Goal: Task Accomplishment & Management: Complete application form

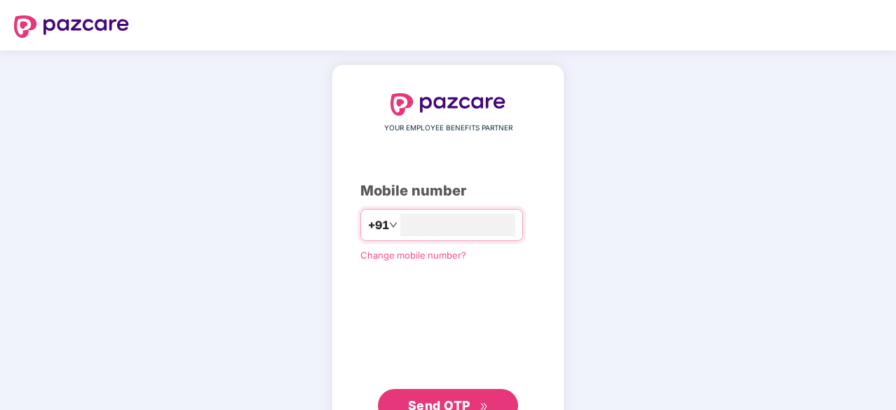
scroll to position [53, 0]
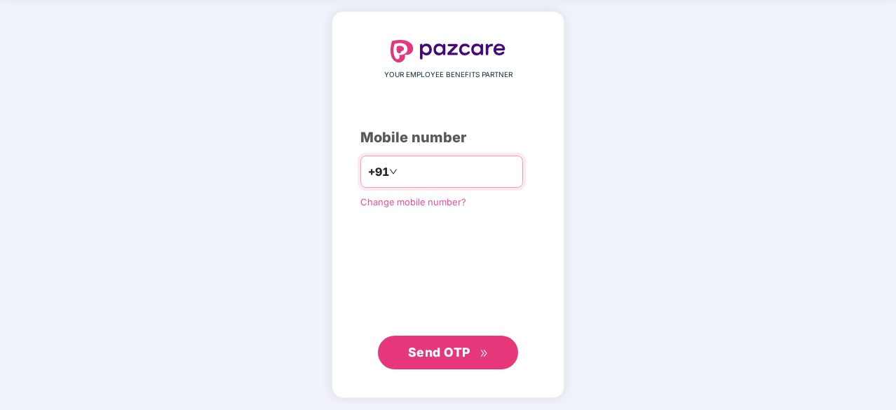
click at [446, 172] on input "number" at bounding box center [457, 171] width 115 height 22
type input "**********"
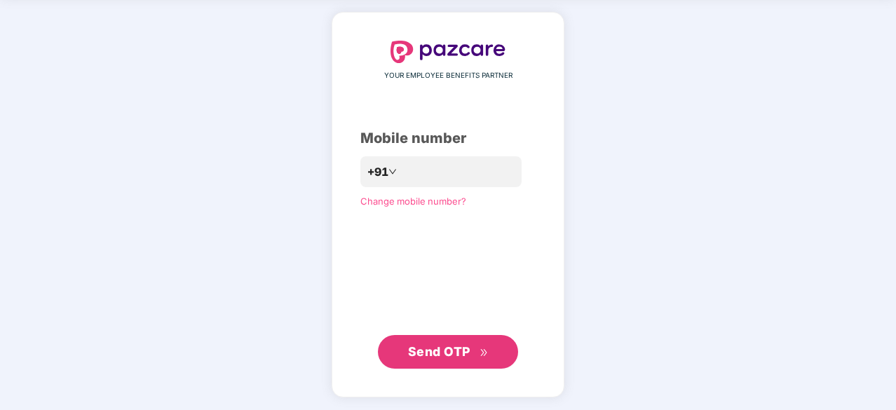
click at [462, 348] on span "Send OTP" at bounding box center [439, 351] width 62 height 15
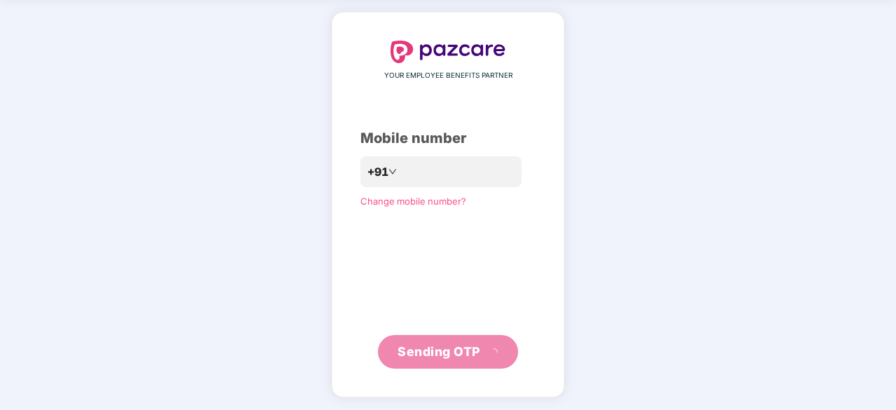
scroll to position [46, 0]
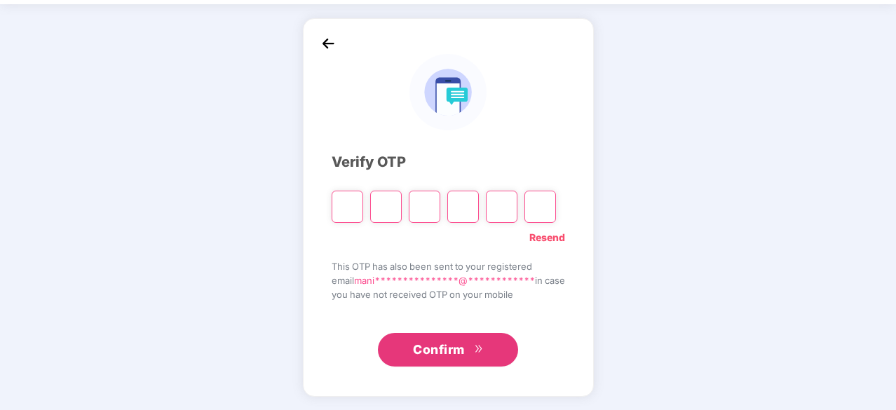
type input "*"
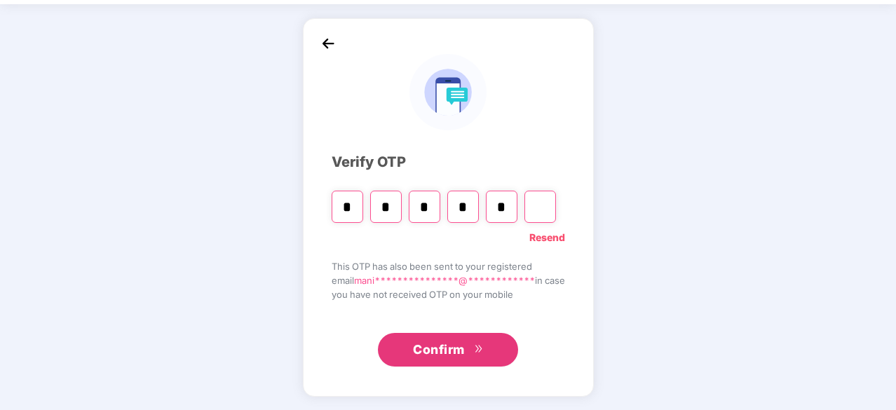
type input "*"
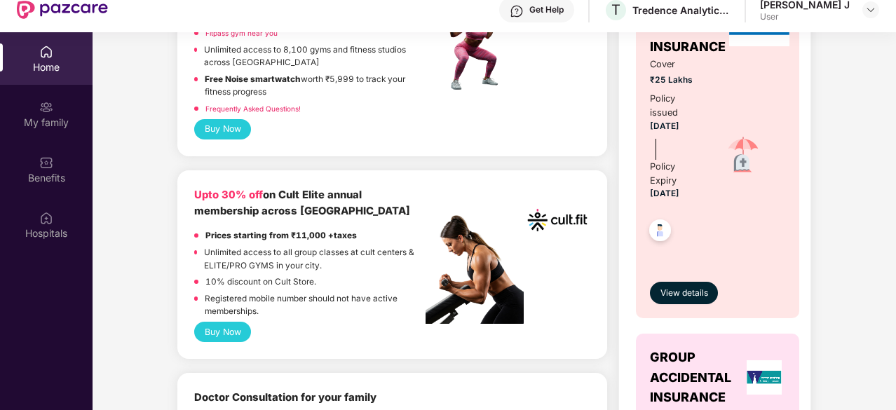
scroll to position [505, 0]
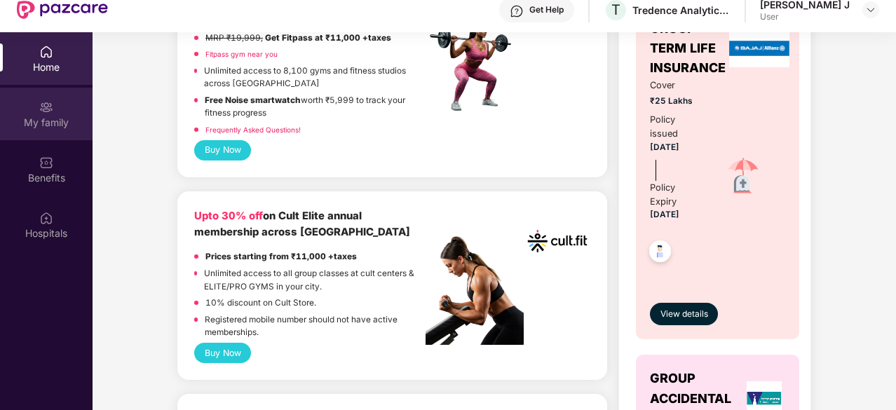
click at [46, 110] on img at bounding box center [46, 107] width 14 height 14
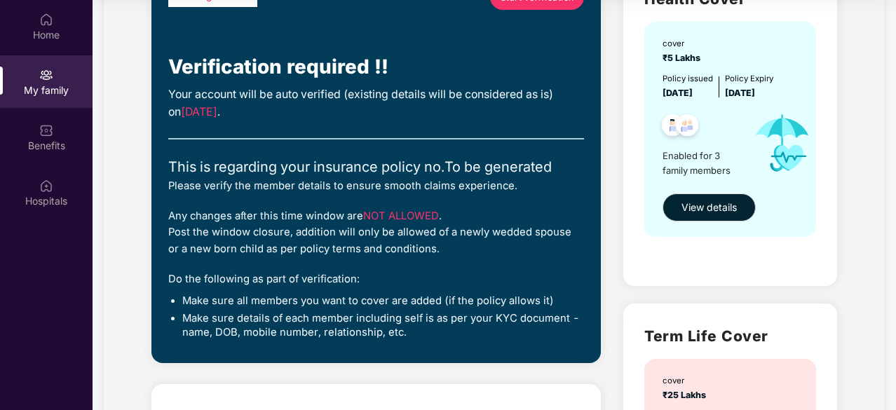
scroll to position [133, 0]
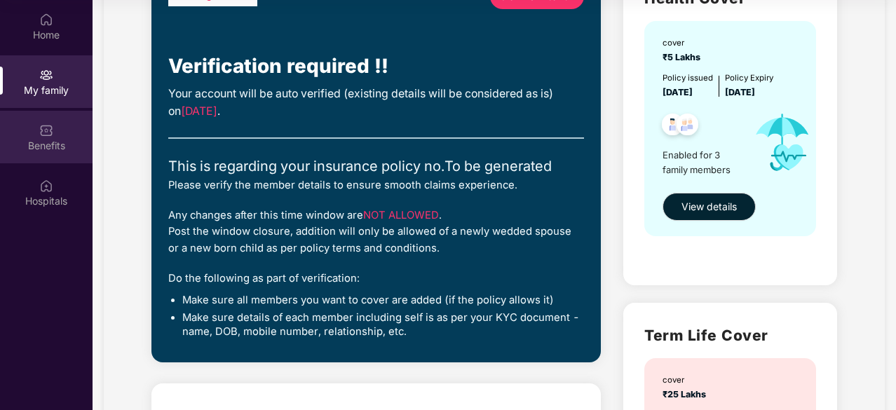
click at [53, 156] on div "Benefits" at bounding box center [46, 137] width 92 height 53
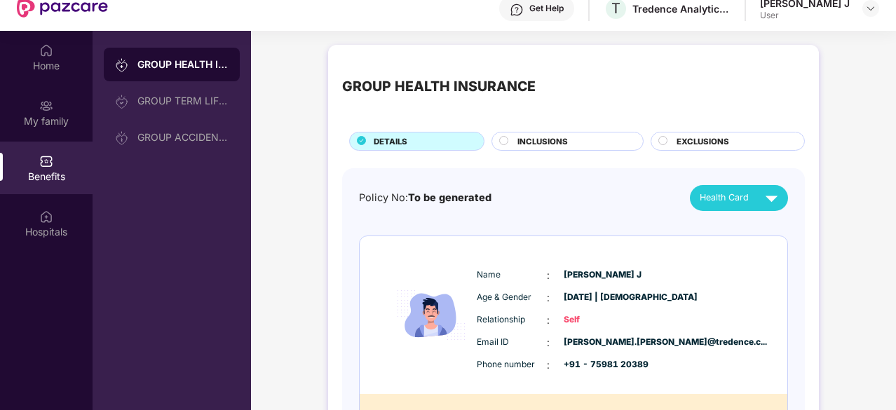
scroll to position [47, 0]
click at [580, 137] on div "INCLUSIONS" at bounding box center [572, 143] width 125 height 15
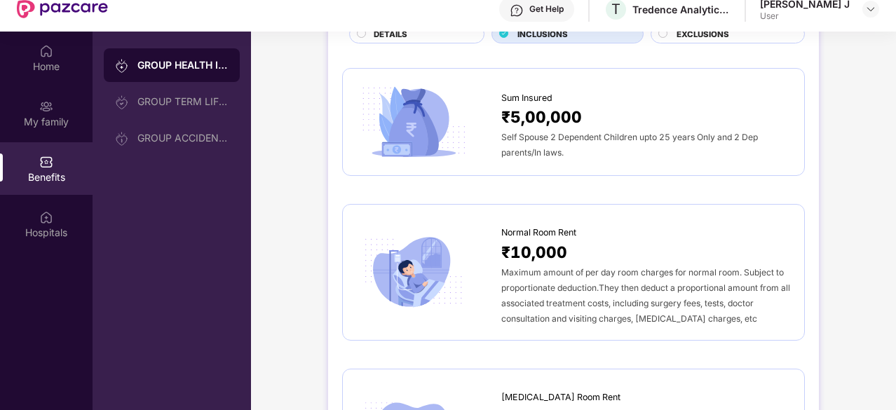
scroll to position [0, 0]
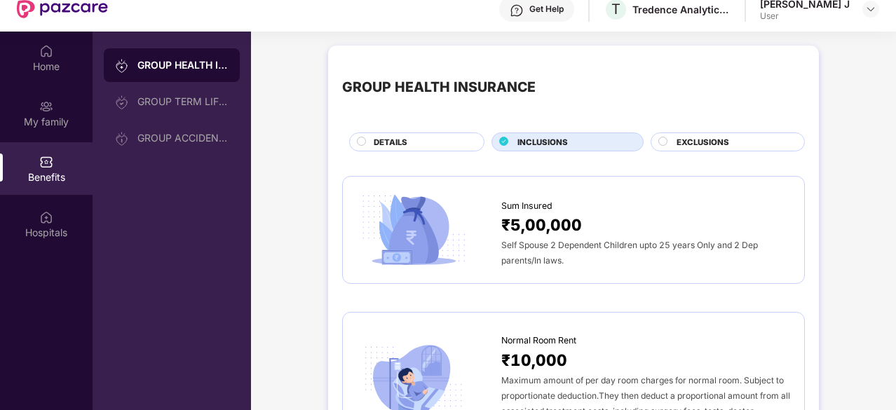
click at [719, 144] on span "EXCLUSIONS" at bounding box center [702, 142] width 53 height 13
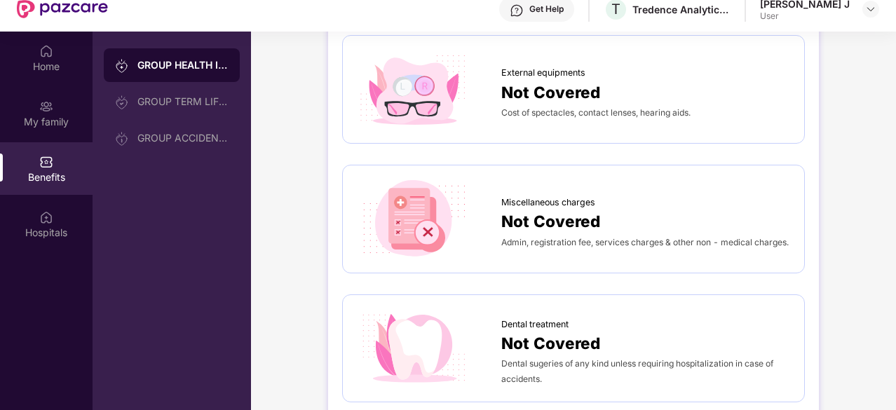
scroll to position [402, 0]
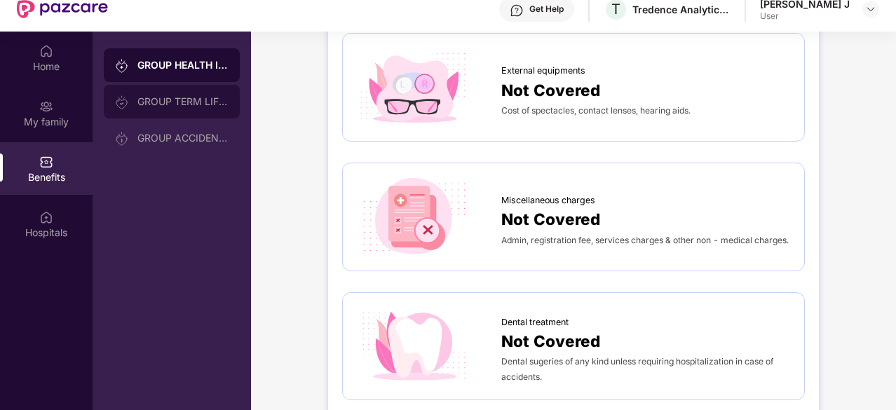
click at [170, 114] on div "GROUP TERM LIFE INSURANCE" at bounding box center [172, 102] width 136 height 34
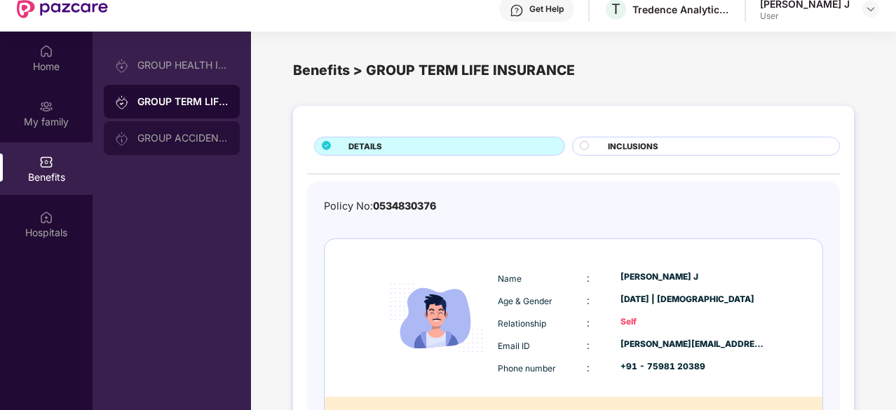
click at [177, 139] on div "GROUP ACCIDENTAL INSURANCE" at bounding box center [182, 137] width 91 height 11
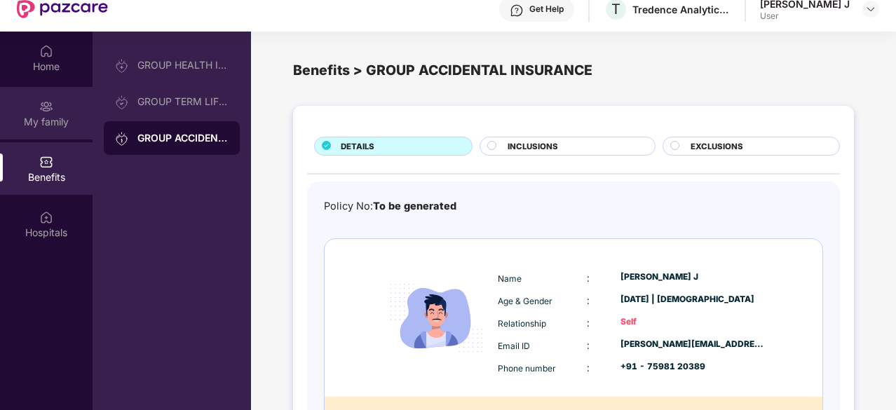
click at [42, 110] on img at bounding box center [46, 107] width 14 height 14
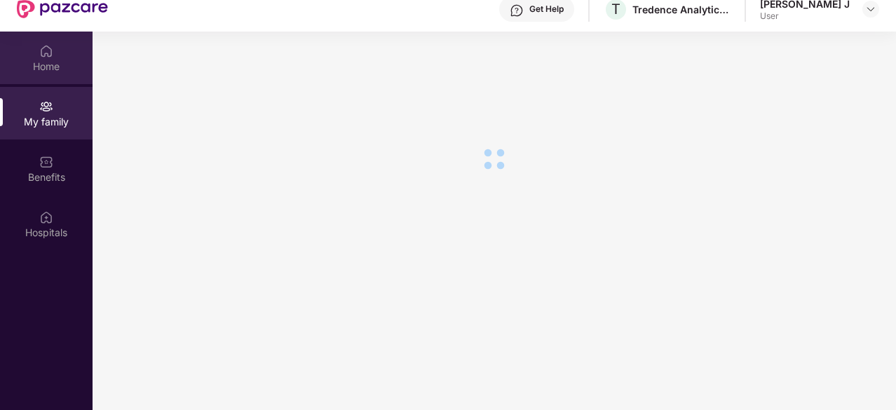
click at [48, 68] on div "Home" at bounding box center [46, 67] width 92 height 14
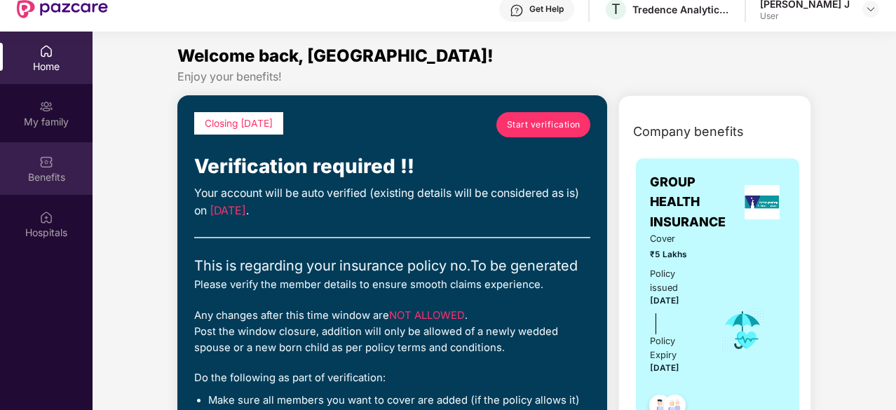
click at [26, 162] on div "Benefits" at bounding box center [46, 168] width 92 height 53
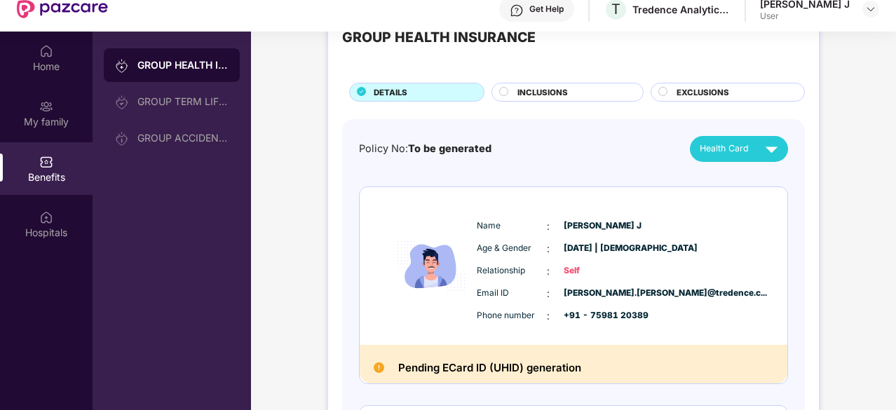
scroll to position [50, 0]
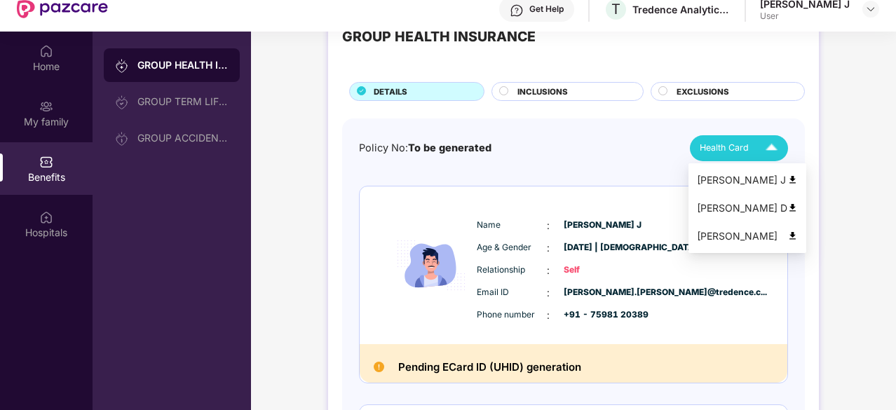
click at [772, 150] on img at bounding box center [771, 148] width 25 height 25
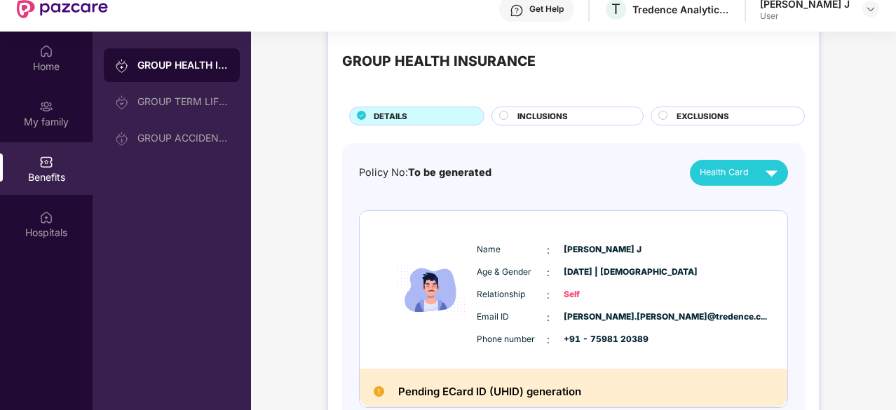
scroll to position [0, 0]
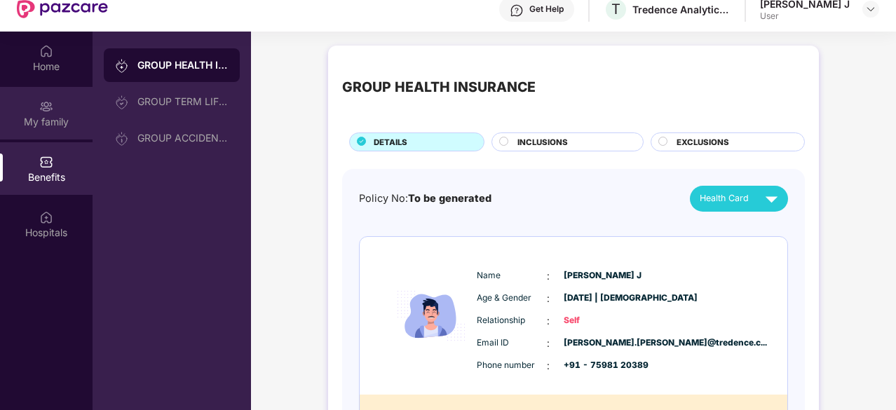
click at [57, 121] on div "My family" at bounding box center [46, 122] width 92 height 14
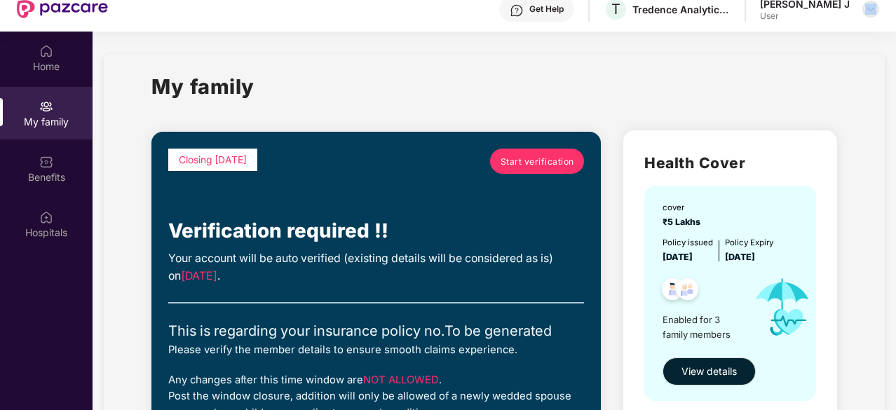
drag, startPoint x: 832, startPoint y: 15, endPoint x: 867, endPoint y: 7, distance: 35.3
click at [867, 7] on div "[PERSON_NAME] J User" at bounding box center [819, 9] width 119 height 25
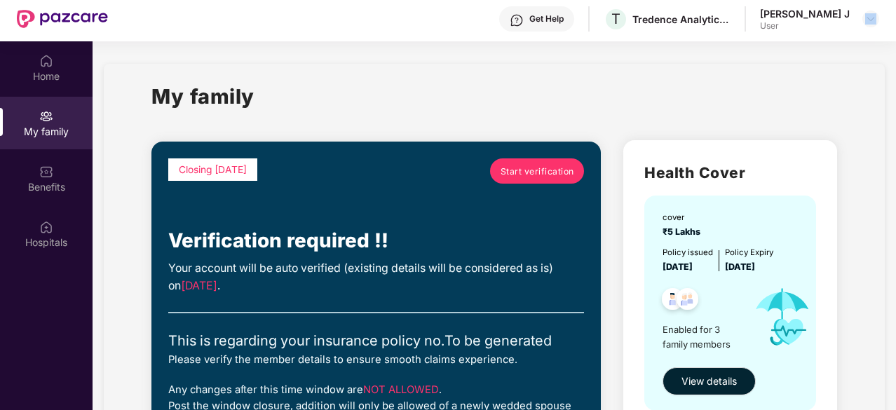
click at [867, 7] on div "[PERSON_NAME] J User" at bounding box center [819, 19] width 119 height 25
click at [868, 14] on img at bounding box center [870, 18] width 11 height 11
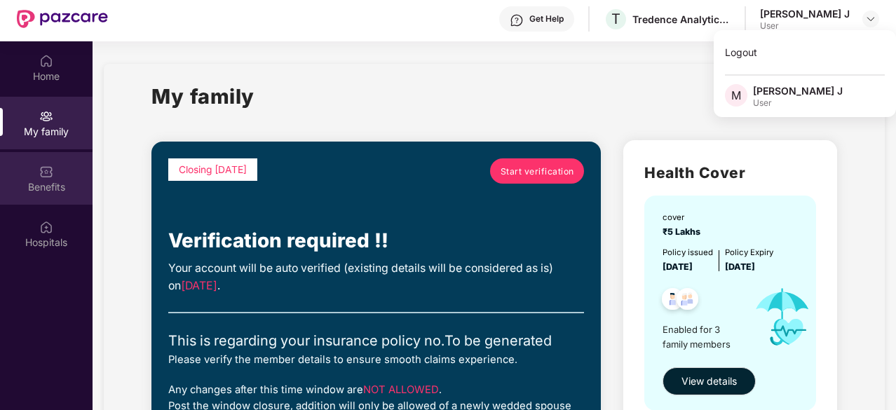
click at [28, 187] on div "Benefits" at bounding box center [46, 187] width 92 height 14
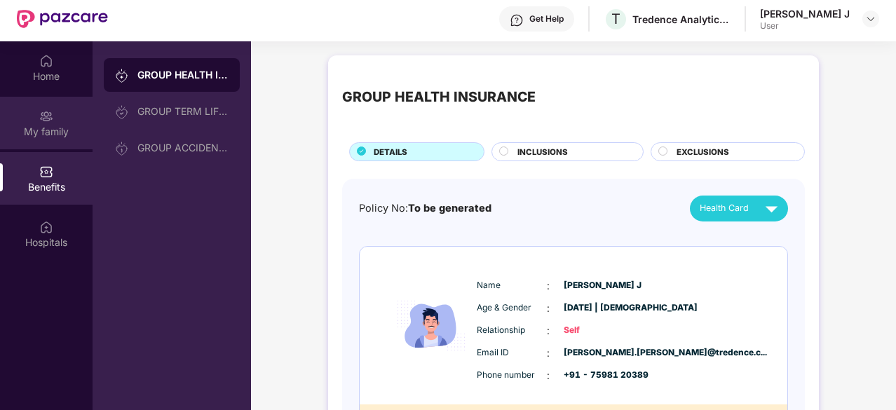
click at [67, 110] on div "My family" at bounding box center [46, 123] width 92 height 53
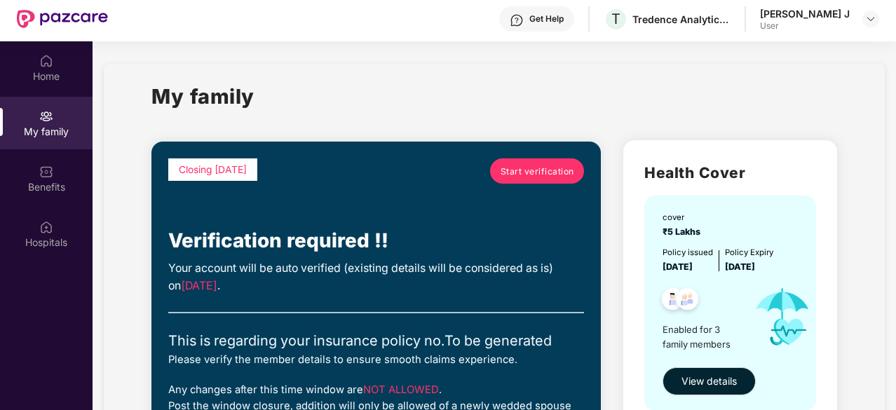
click at [541, 172] on span "Start verification" at bounding box center [537, 171] width 74 height 13
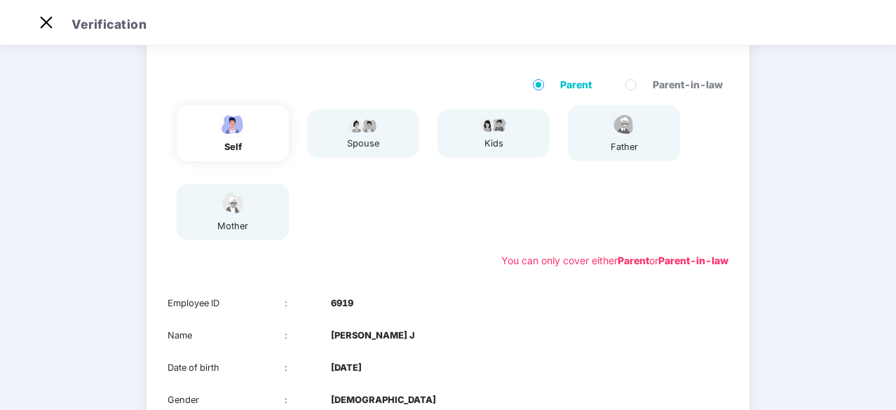
scroll to position [91, 0]
click at [386, 135] on div "spouse" at bounding box center [363, 134] width 112 height 48
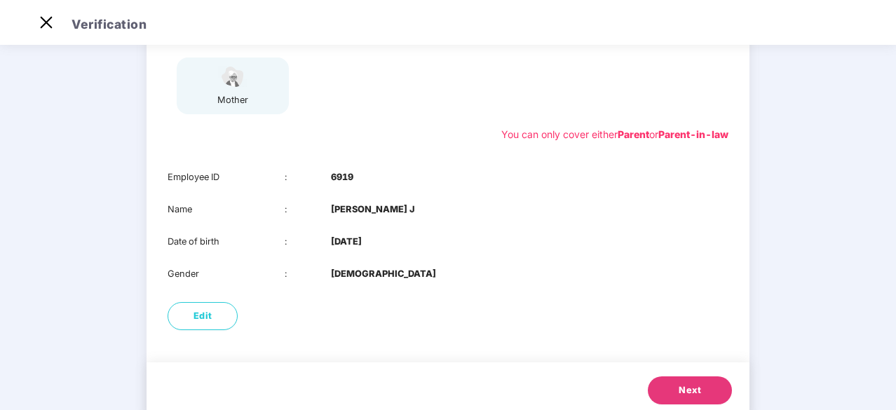
scroll to position [259, 0]
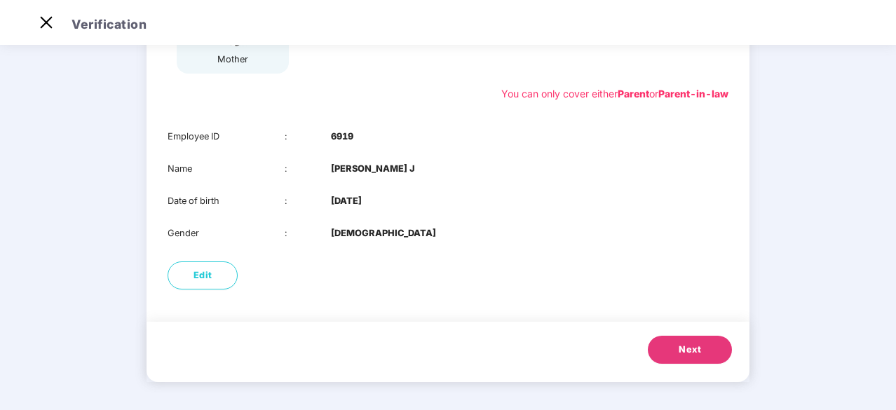
click at [687, 345] on span "Next" at bounding box center [689, 350] width 22 height 14
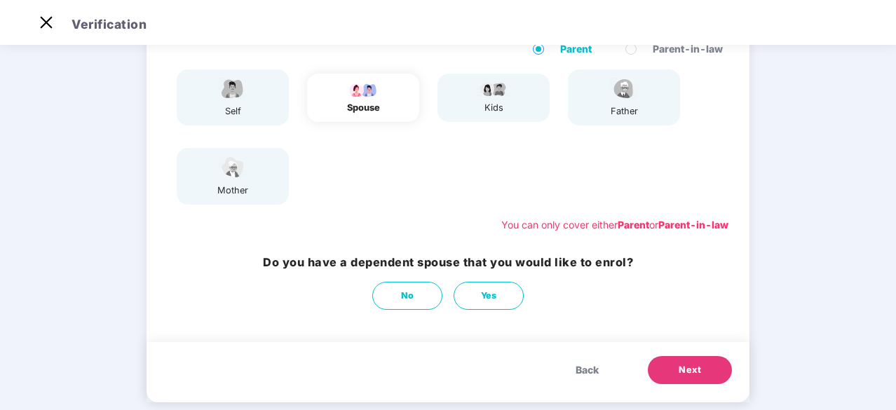
scroll to position [127, 0]
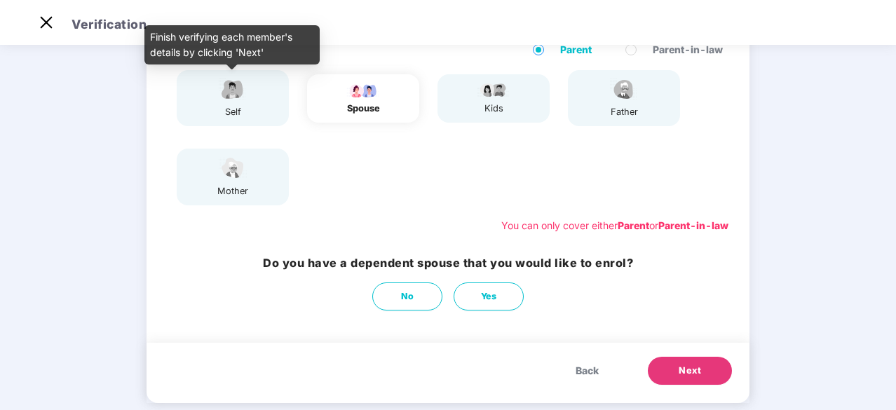
click at [228, 100] on img at bounding box center [232, 89] width 35 height 25
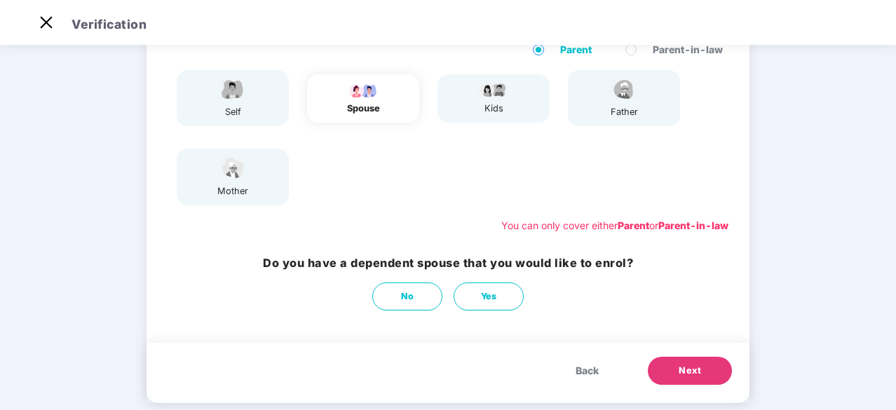
click at [589, 371] on span "Back" at bounding box center [586, 370] width 23 height 15
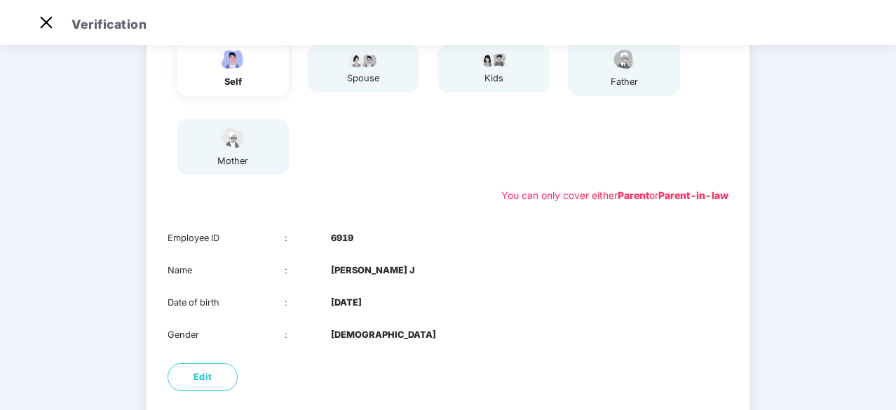
scroll to position [150, 0]
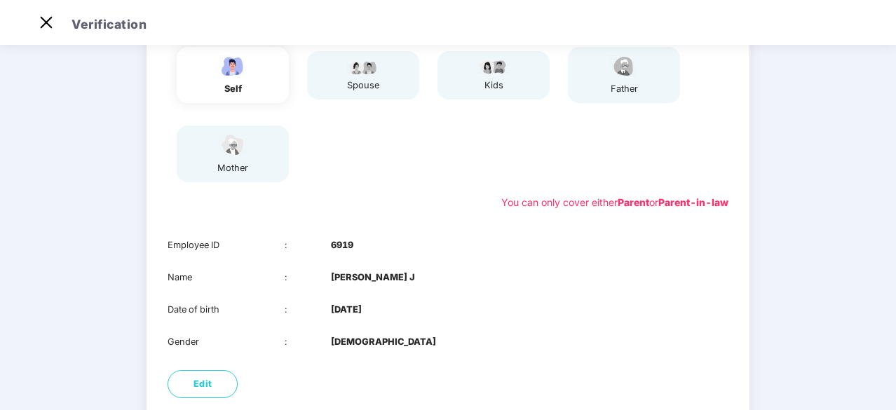
click at [385, 90] on div "spouse" at bounding box center [363, 75] width 112 height 48
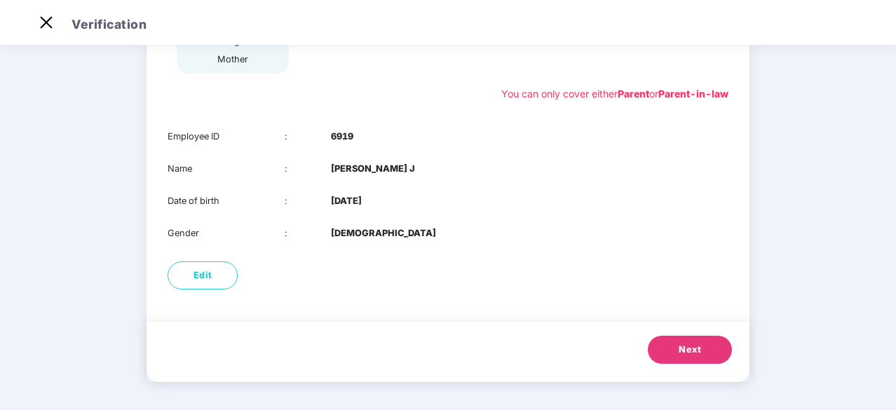
click at [682, 353] on span "Next" at bounding box center [689, 350] width 22 height 14
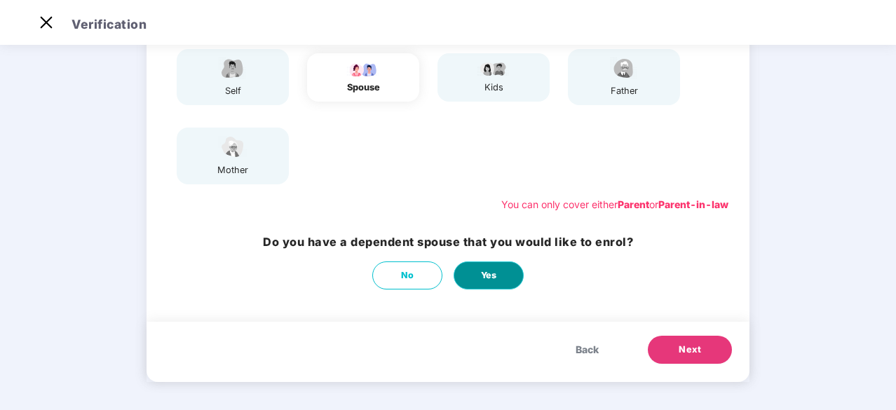
click at [487, 283] on button "Yes" at bounding box center [488, 275] width 70 height 28
select select "******"
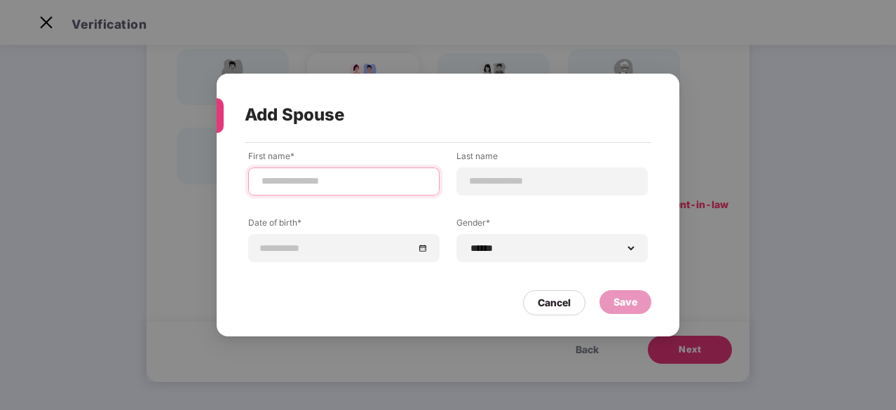
click at [335, 187] on input at bounding box center [343, 181] width 167 height 15
type input "**********"
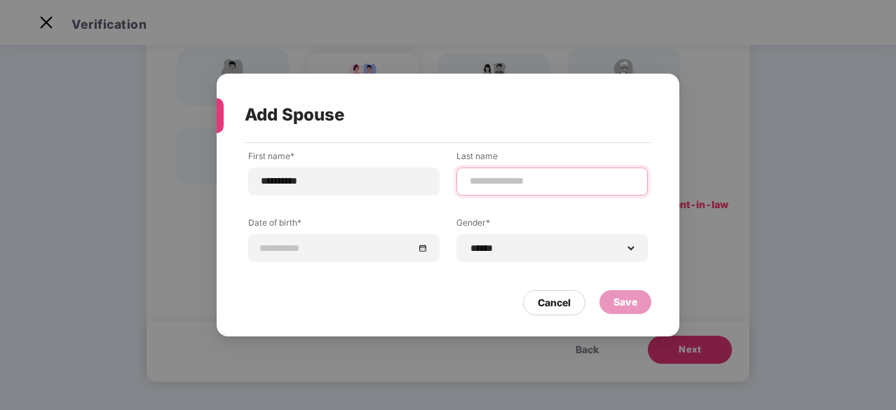
click at [480, 184] on input at bounding box center [551, 181] width 167 height 15
type input "*********"
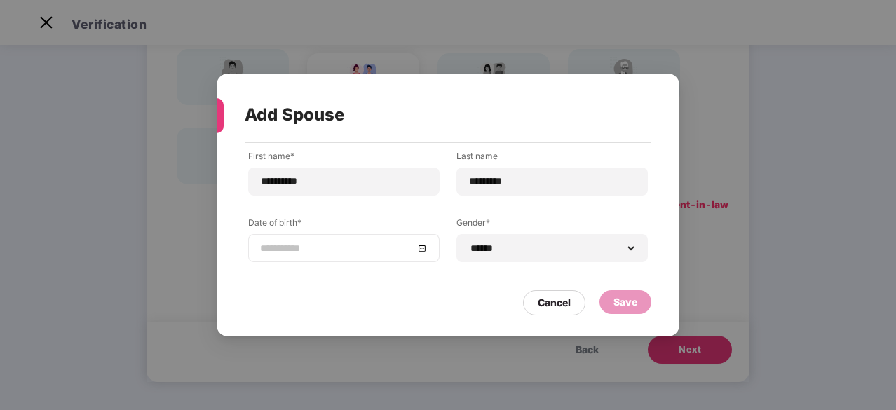
click at [423, 249] on div at bounding box center [343, 247] width 167 height 15
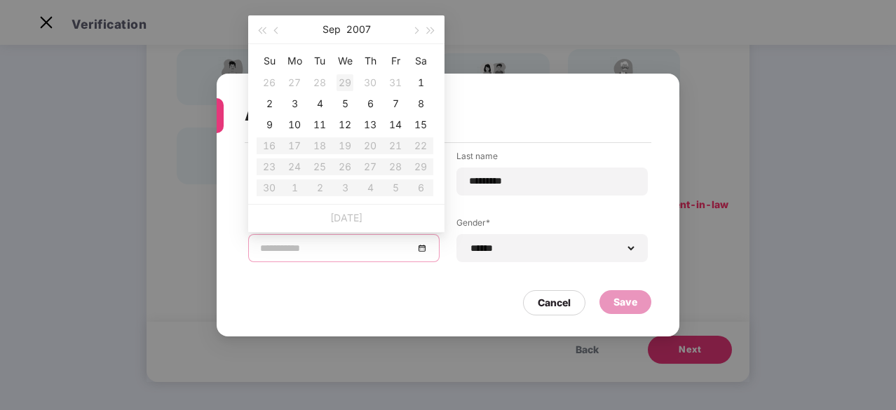
type input "**********"
click at [276, 34] on button "button" at bounding box center [276, 29] width 15 height 28
click at [265, 30] on span "button" at bounding box center [261, 30] width 7 height 7
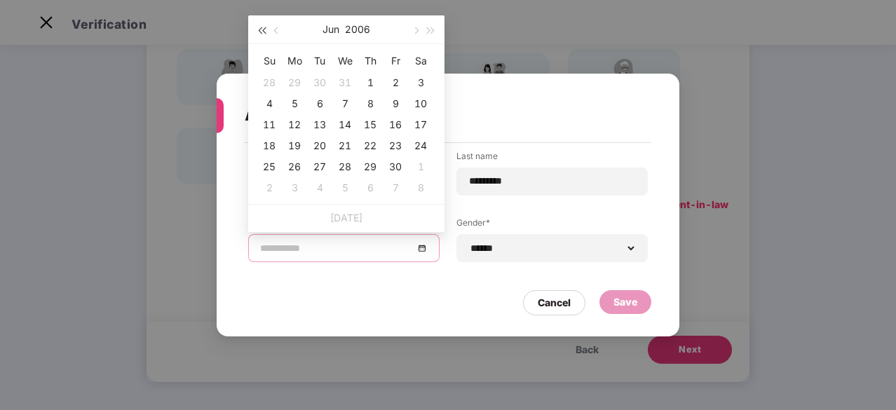
click at [265, 30] on span "button" at bounding box center [261, 30] width 7 height 7
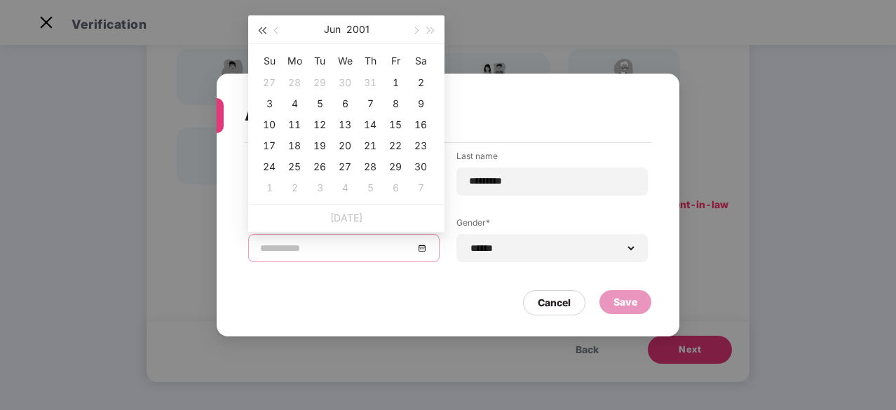
click at [265, 30] on span "button" at bounding box center [261, 30] width 7 height 7
click at [427, 28] on span "button" at bounding box center [430, 30] width 7 height 7
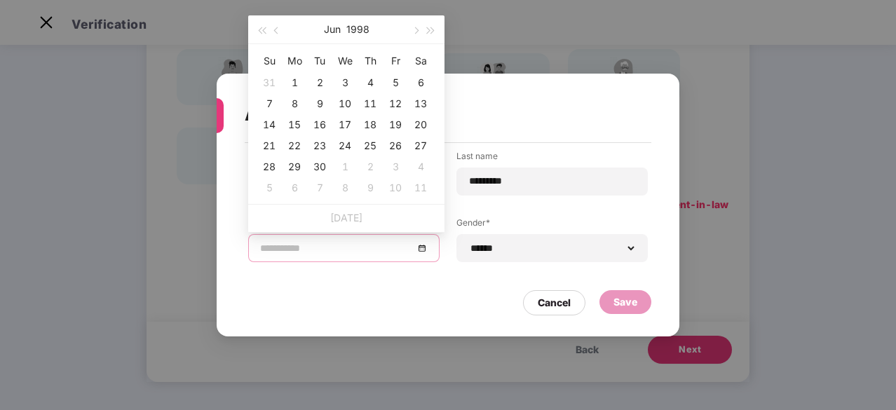
type input "**********"
click at [416, 31] on span "button" at bounding box center [414, 30] width 7 height 7
type input "**********"
click at [397, 125] on div "17" at bounding box center [395, 124] width 17 height 17
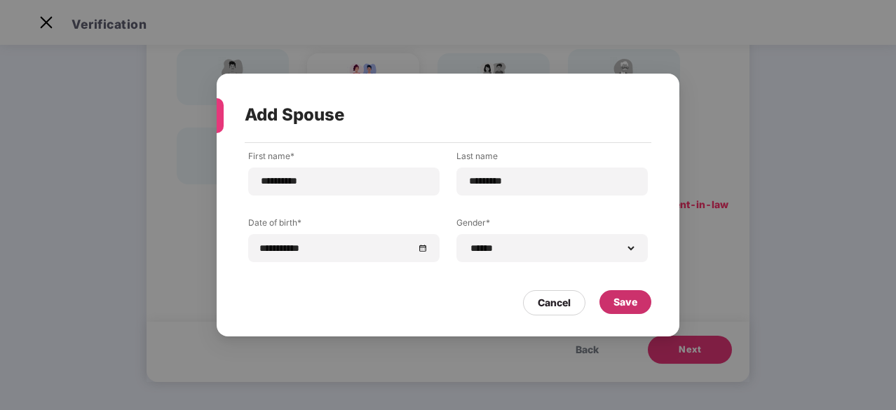
click at [629, 301] on div "Save" at bounding box center [625, 301] width 24 height 15
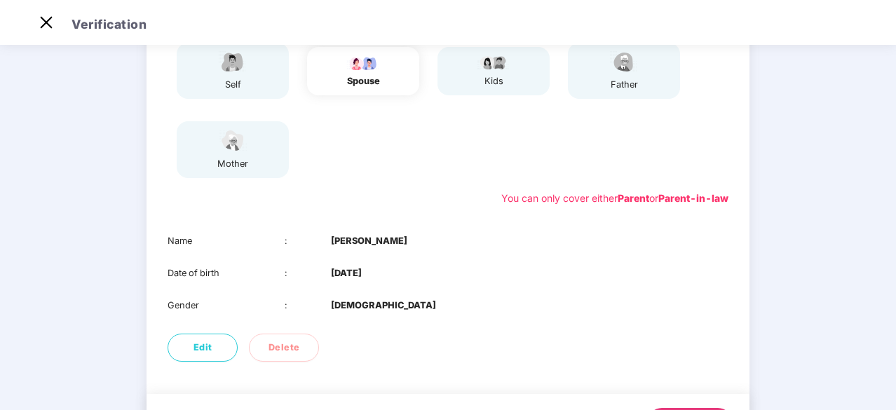
scroll to position [226, 0]
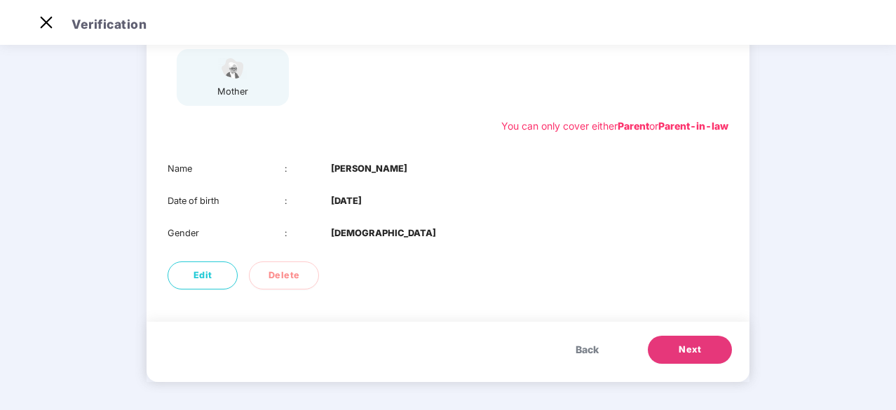
click at [700, 345] on button "Next" at bounding box center [689, 350] width 84 height 28
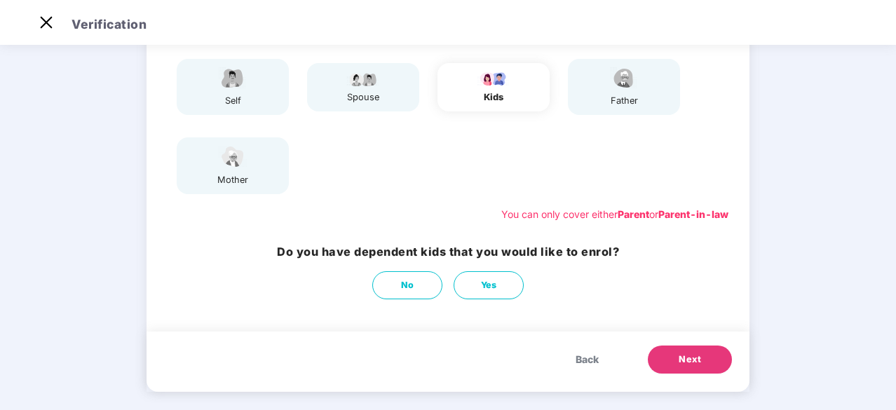
scroll to position [139, 0]
click at [694, 359] on span "Next" at bounding box center [689, 359] width 22 height 14
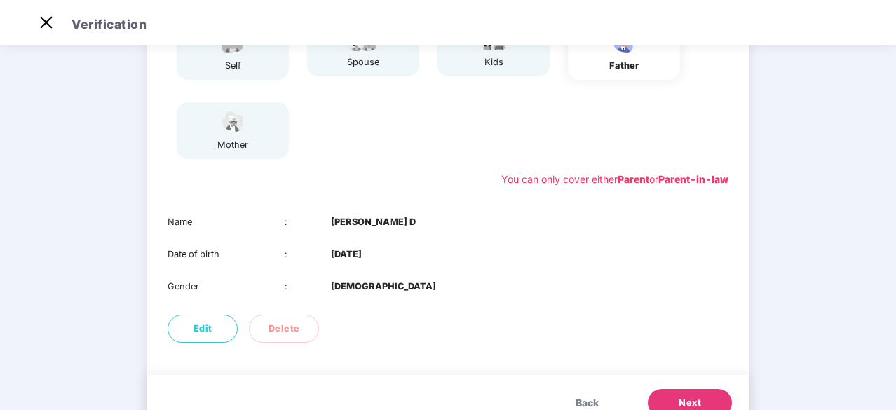
scroll to position [226, 0]
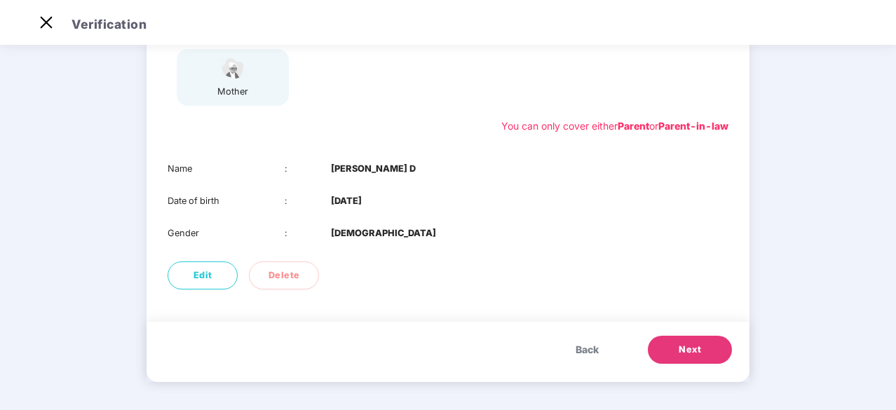
click at [702, 348] on button "Next" at bounding box center [689, 350] width 84 height 28
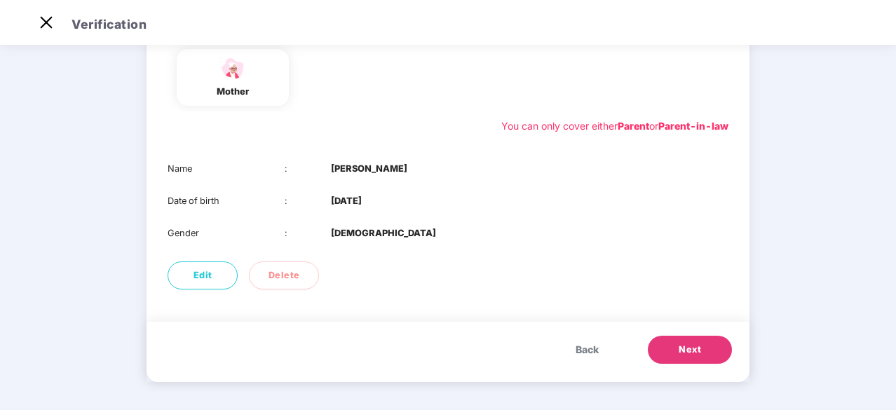
click at [688, 350] on span "Next" at bounding box center [689, 350] width 22 height 14
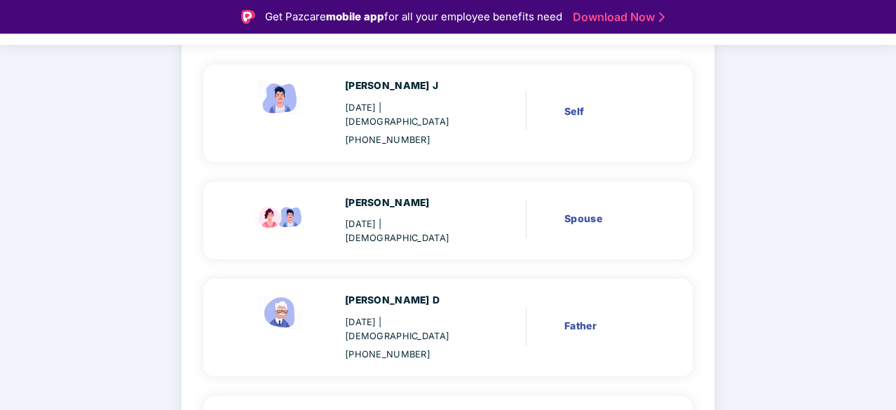
scroll to position [150, 0]
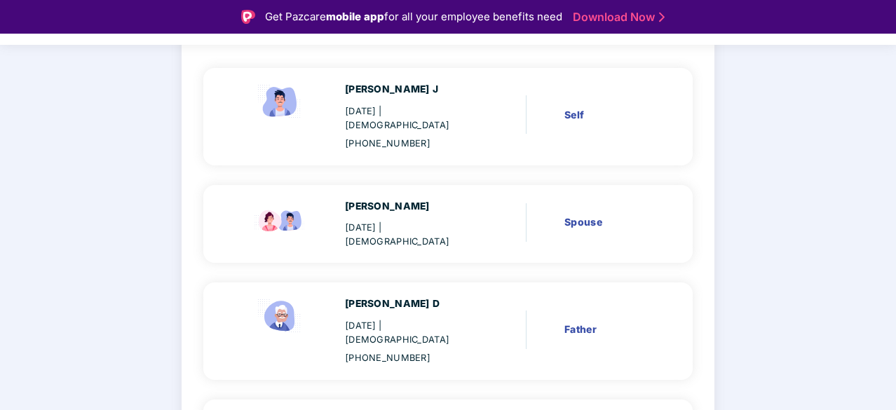
click at [568, 214] on div "Spouse" at bounding box center [607, 221] width 86 height 15
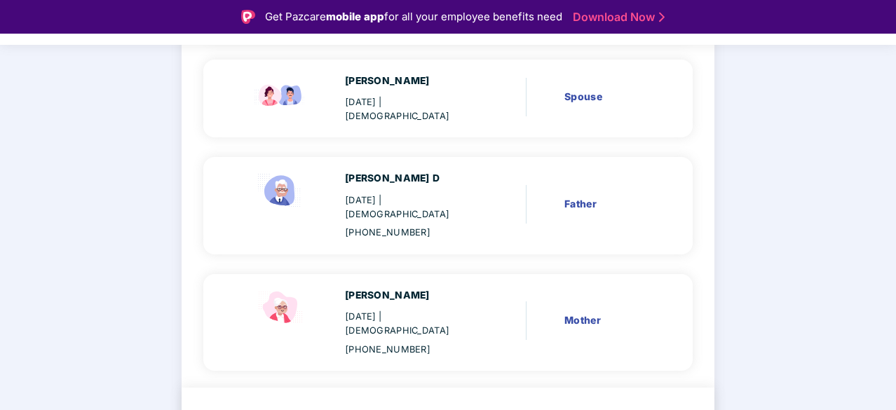
scroll to position [34, 0]
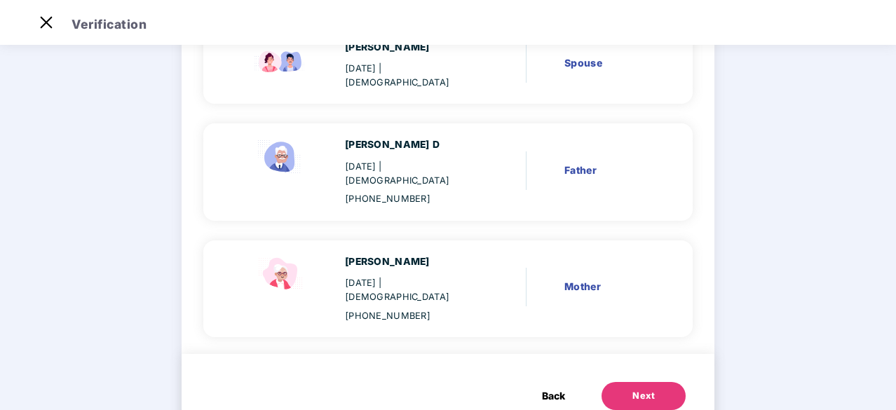
click at [558, 388] on span "Back" at bounding box center [553, 395] width 23 height 15
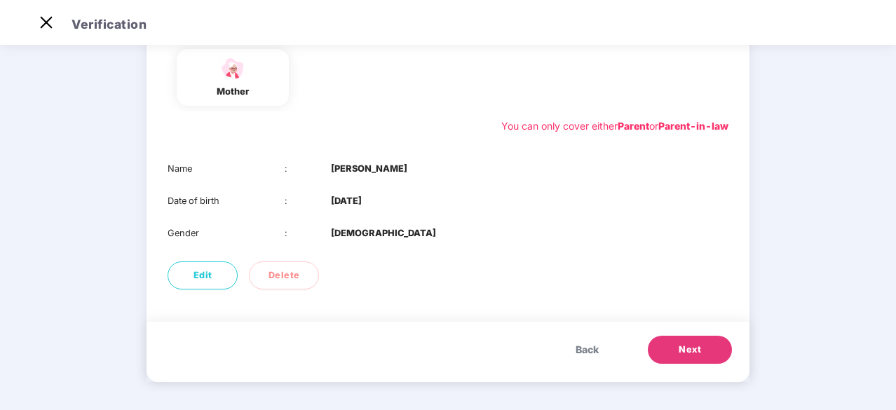
scroll to position [226, 0]
click at [581, 348] on span "Back" at bounding box center [586, 349] width 23 height 15
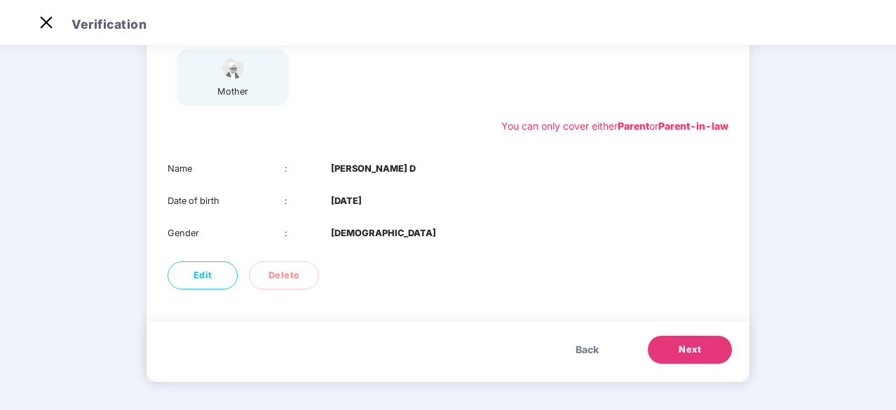
click at [581, 348] on span "Back" at bounding box center [586, 349] width 23 height 15
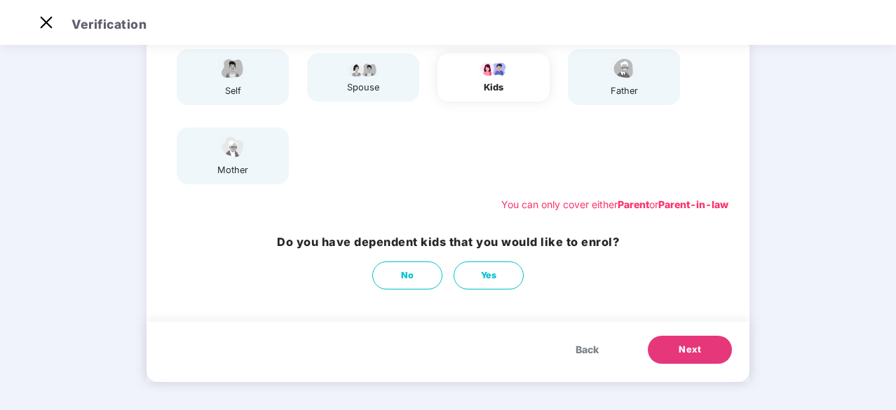
scroll to position [148, 0]
click at [584, 349] on span "Back" at bounding box center [586, 349] width 23 height 15
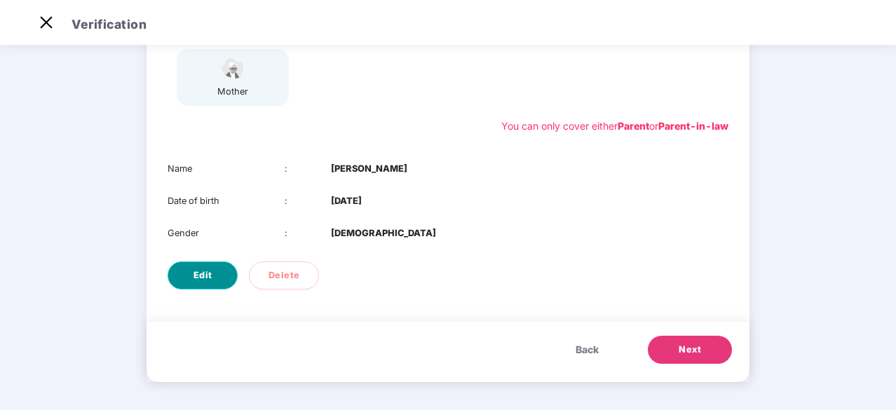
click at [209, 280] on span "Edit" at bounding box center [202, 275] width 19 height 14
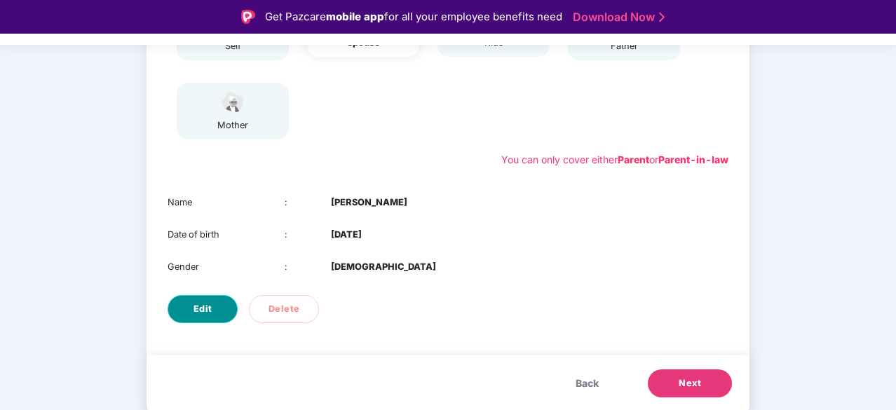
select select "******"
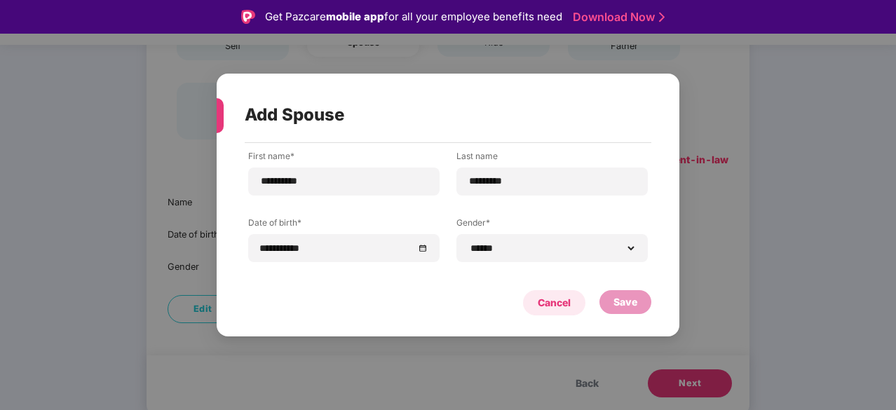
click at [568, 308] on div "Cancel" at bounding box center [553, 302] width 33 height 15
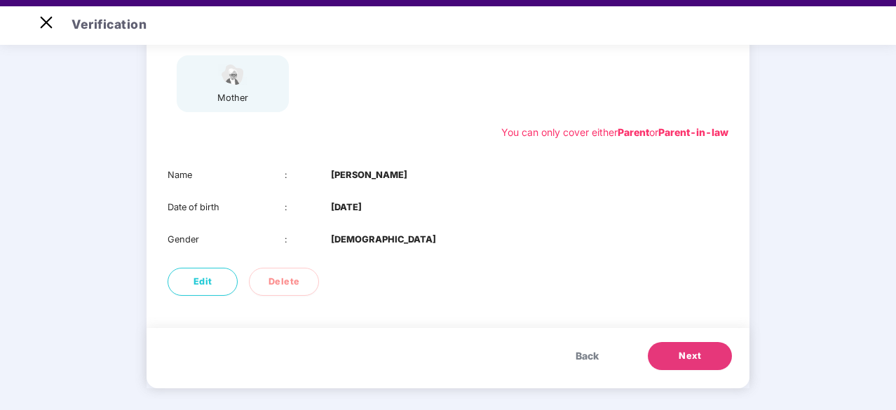
scroll to position [34, 0]
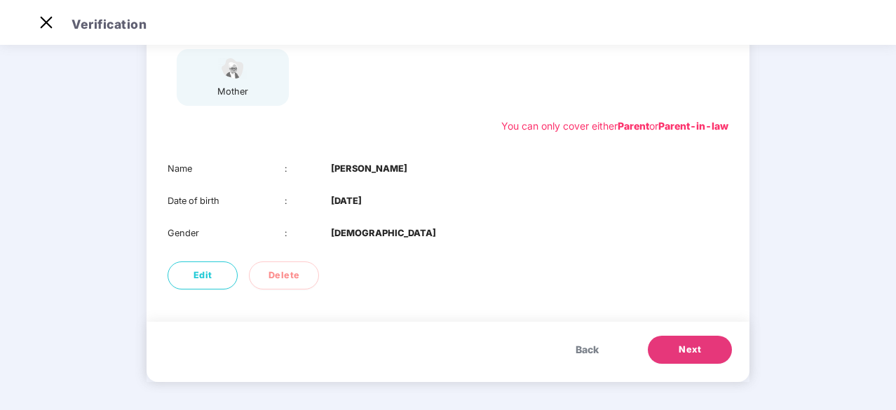
click at [702, 351] on button "Next" at bounding box center [689, 350] width 84 height 28
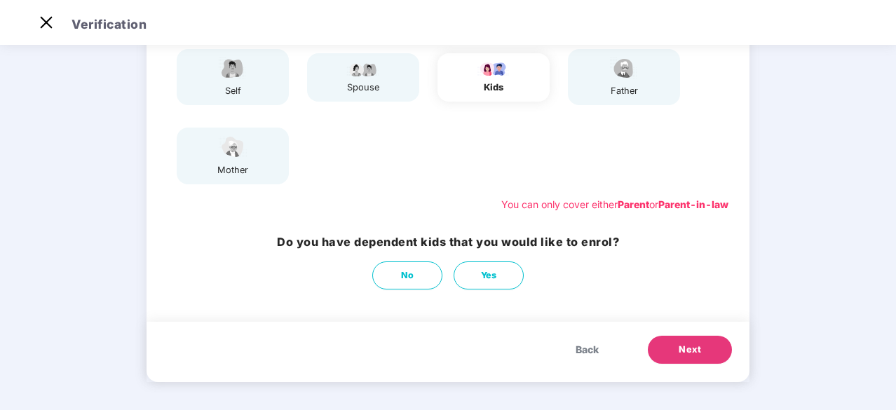
click at [702, 351] on button "Next" at bounding box center [689, 350] width 84 height 28
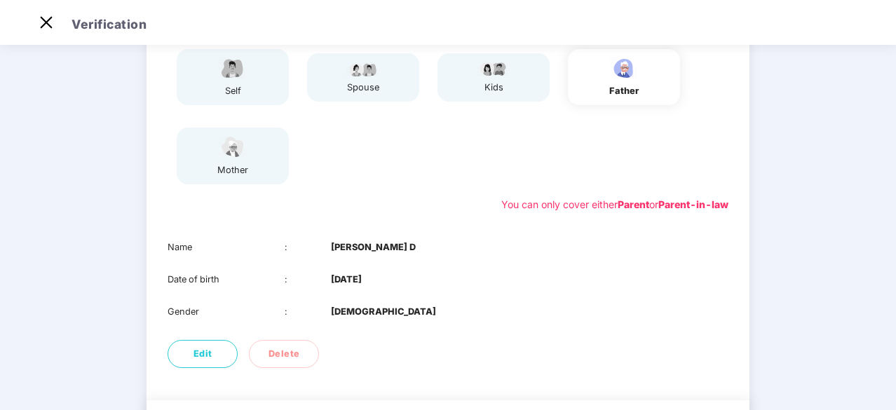
scroll to position [226, 0]
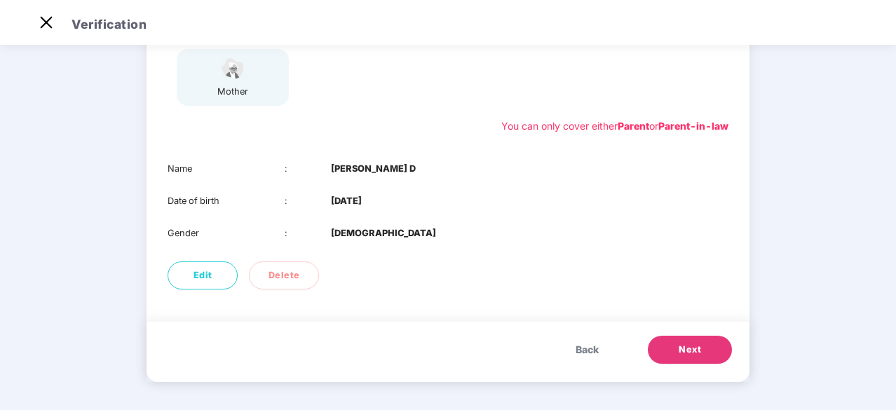
click at [702, 351] on button "Next" at bounding box center [689, 350] width 84 height 28
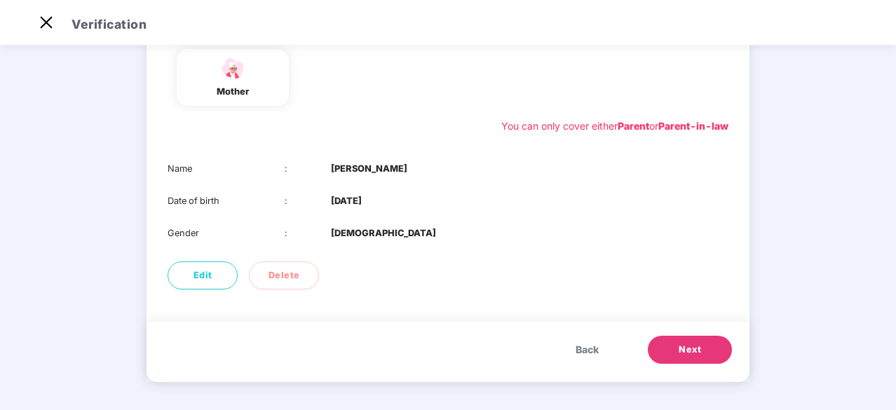
click at [702, 351] on button "Next" at bounding box center [689, 350] width 84 height 28
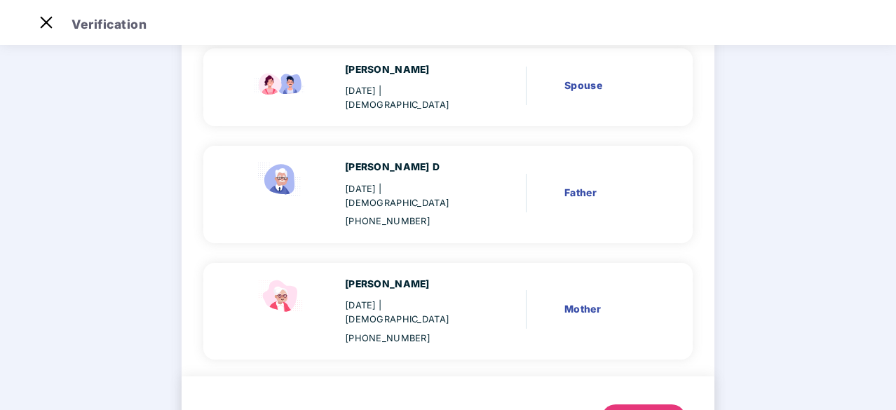
scroll to position [275, 0]
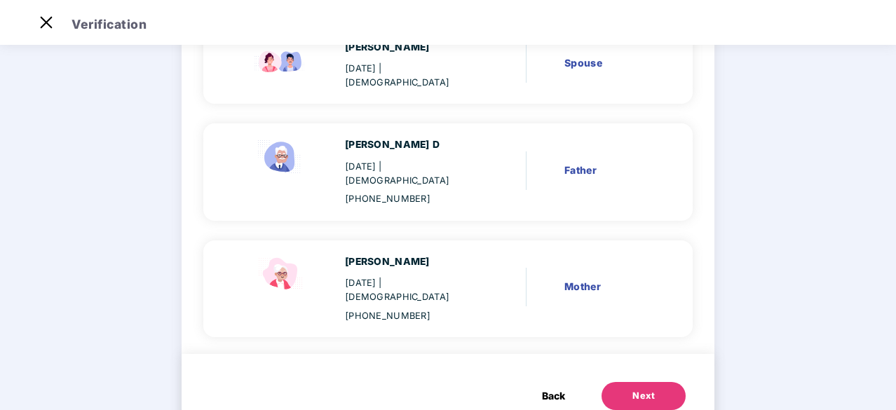
click at [649, 382] on button "Next" at bounding box center [643, 396] width 84 height 28
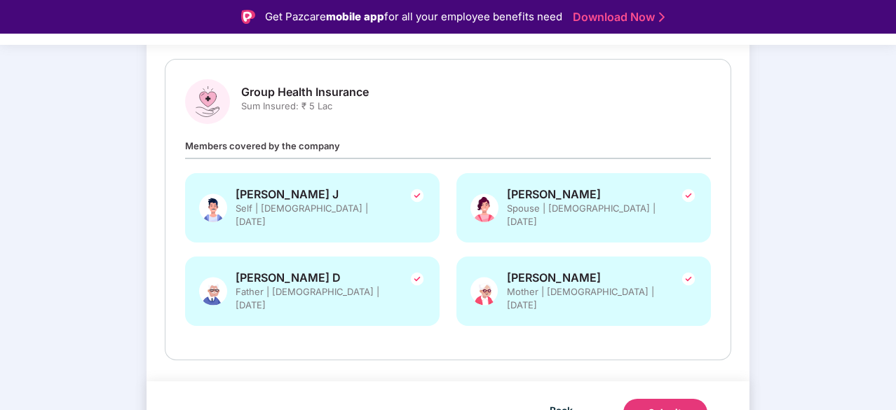
scroll to position [34, 0]
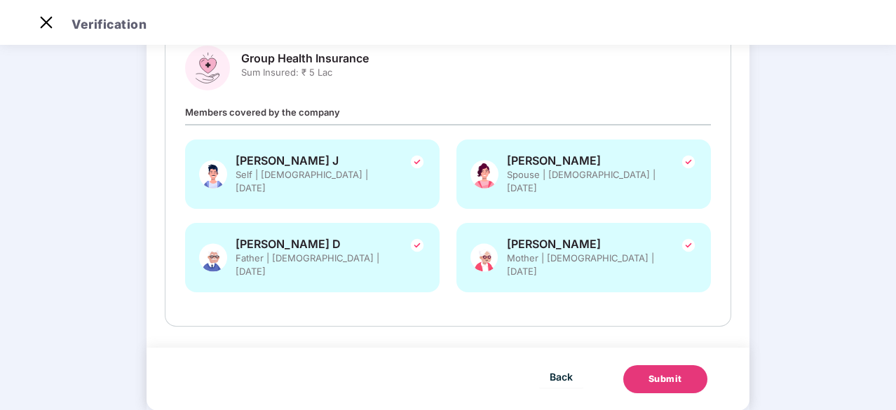
click at [681, 365] on button "Submit" at bounding box center [665, 379] width 84 height 28
click at [682, 365] on button "Submit" at bounding box center [665, 379] width 84 height 28
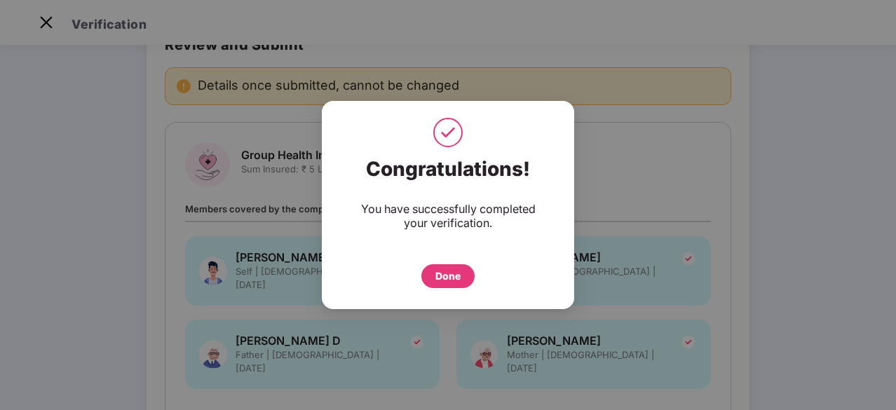
scroll to position [94, 0]
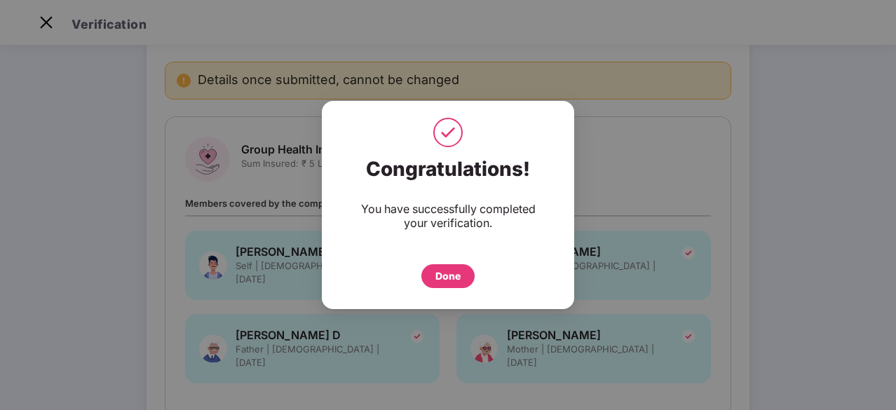
click at [445, 272] on div "Done" at bounding box center [447, 275] width 25 height 15
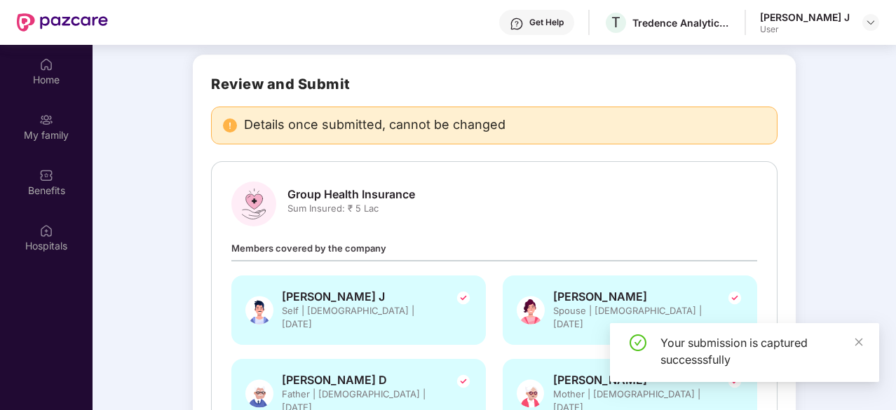
scroll to position [78, 0]
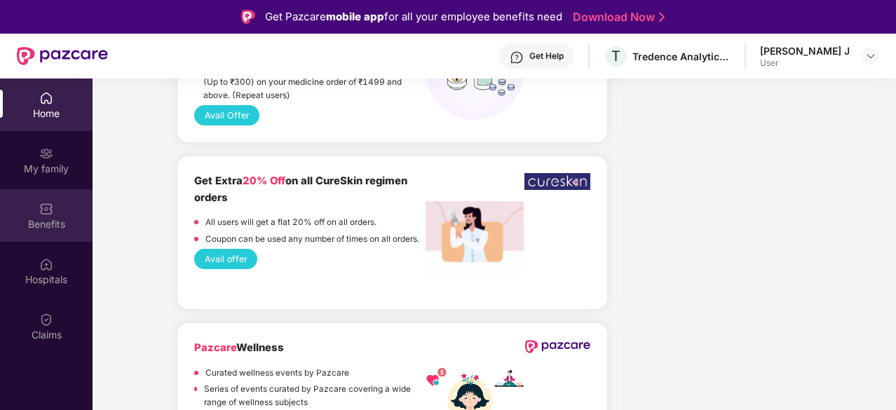
scroll to position [1295, 0]
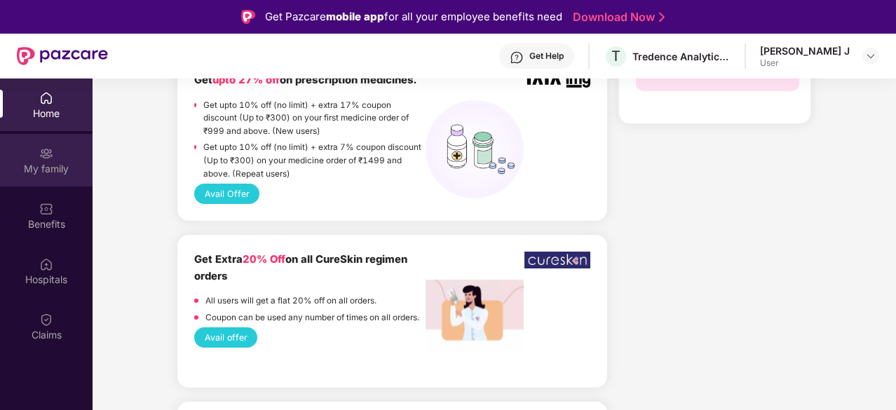
click at [38, 159] on div "My family" at bounding box center [46, 160] width 92 height 53
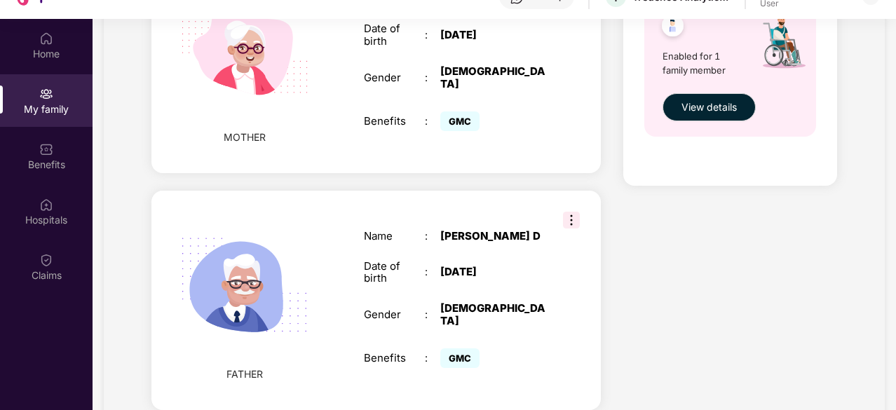
scroll to position [78, 0]
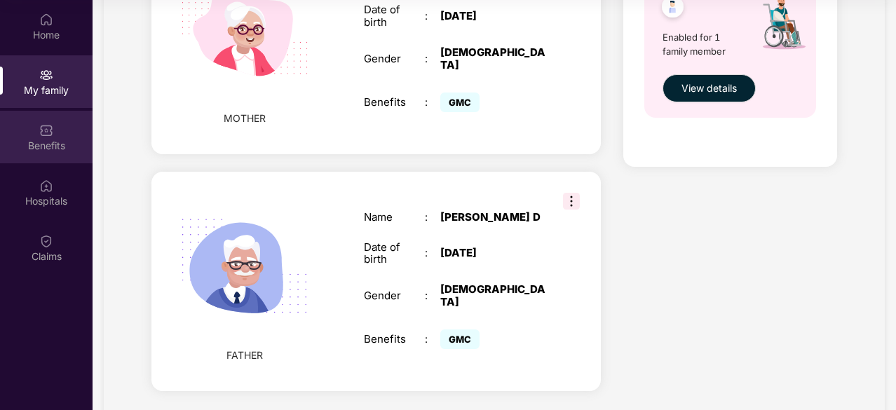
click at [57, 137] on div "Benefits" at bounding box center [46, 137] width 92 height 53
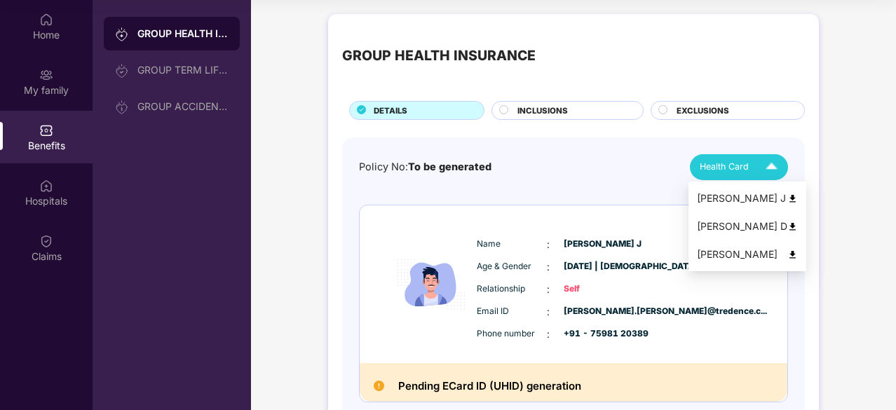
click at [759, 168] on img at bounding box center [771, 167] width 25 height 25
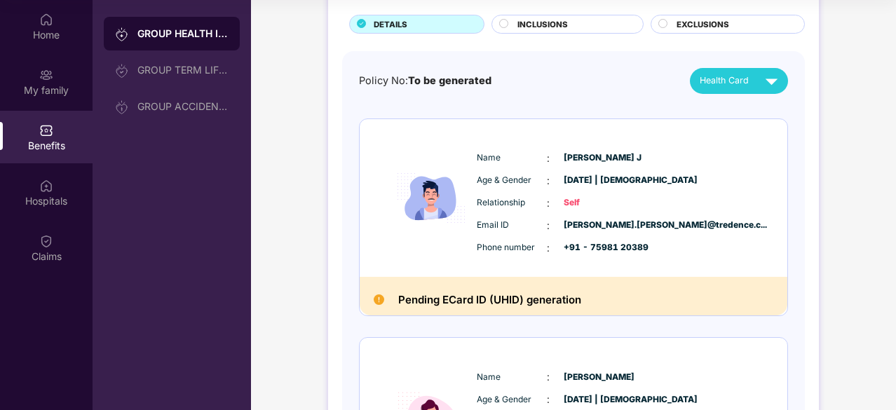
scroll to position [87, 0]
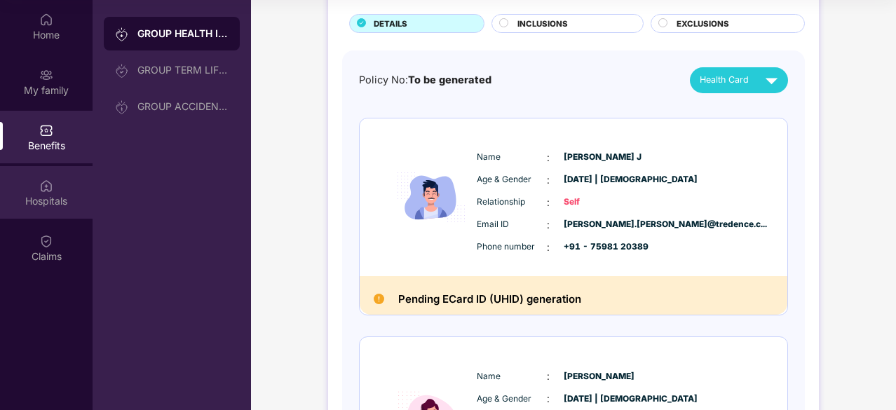
click at [50, 205] on div "Hospitals" at bounding box center [46, 201] width 92 height 14
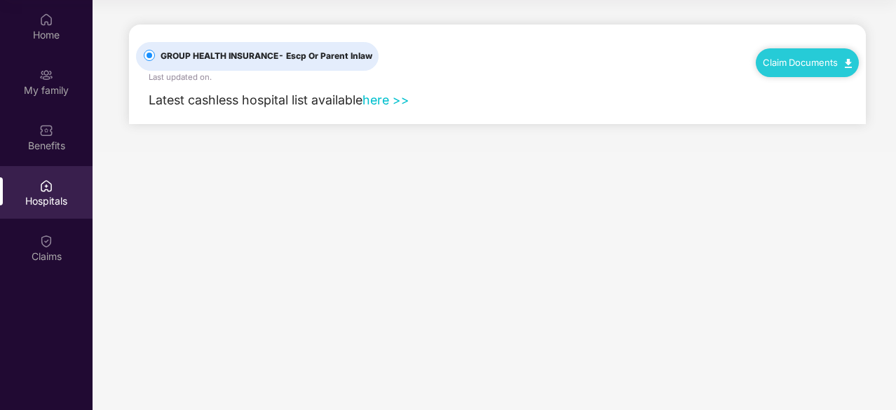
click at [831, 60] on link "Claim Documents" at bounding box center [806, 62] width 89 height 11
click at [46, 148] on div "Benefits" at bounding box center [46, 146] width 92 height 14
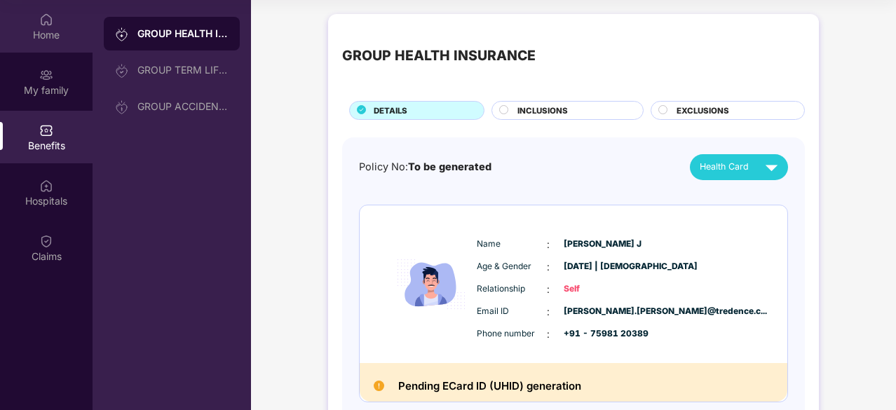
click at [48, 34] on div "Home" at bounding box center [46, 35] width 92 height 14
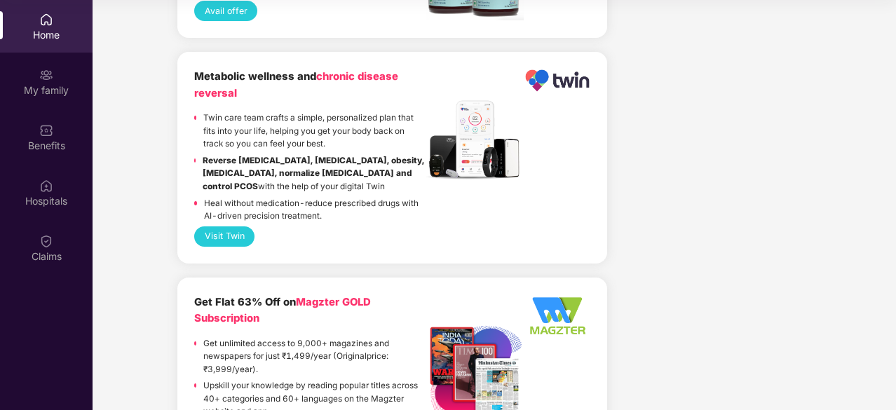
scroll to position [3153, 0]
